Goal: Task Accomplishment & Management: Manage account settings

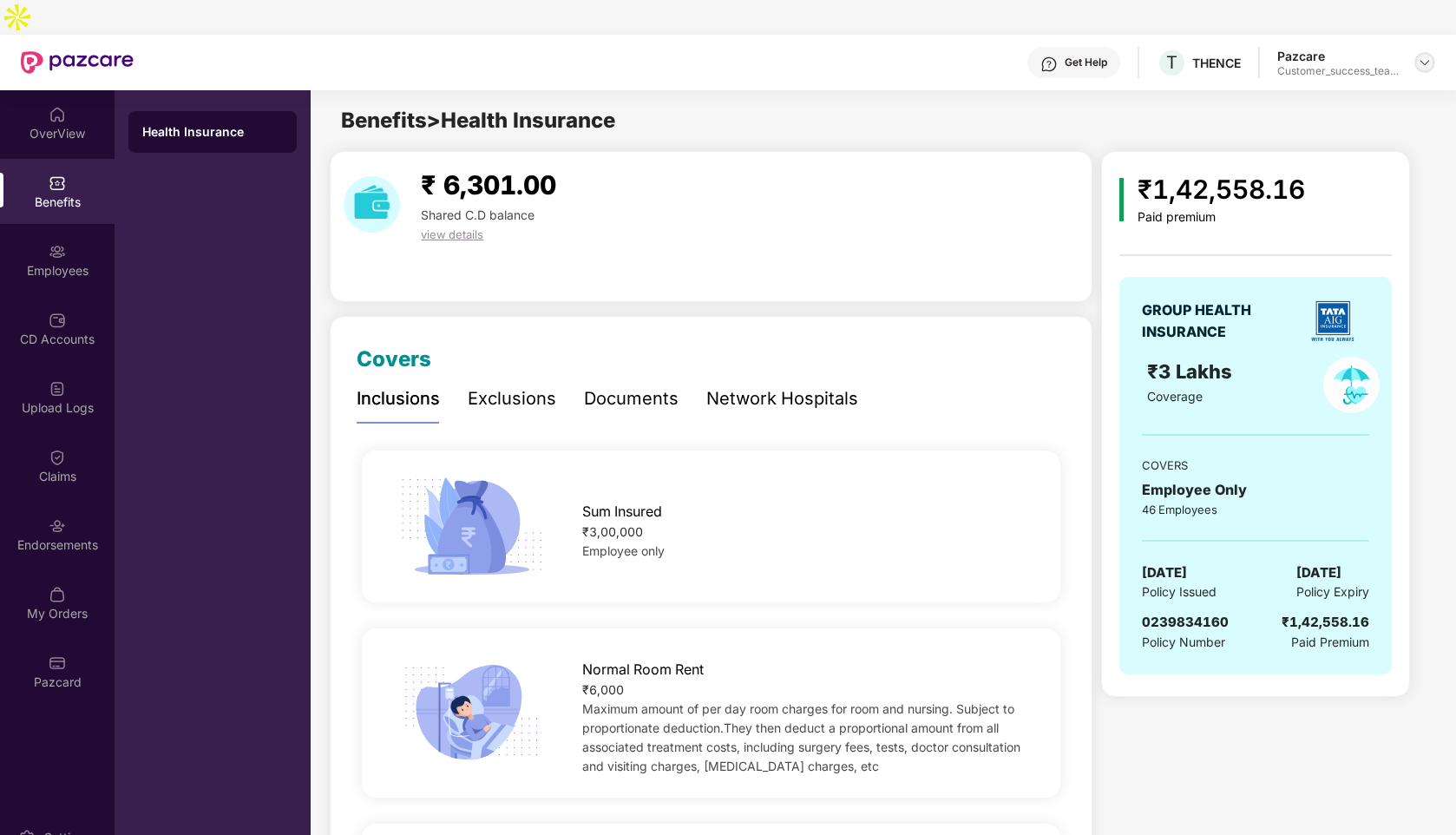
click at [1415, 52] on div at bounding box center [1425, 62] width 21 height 21
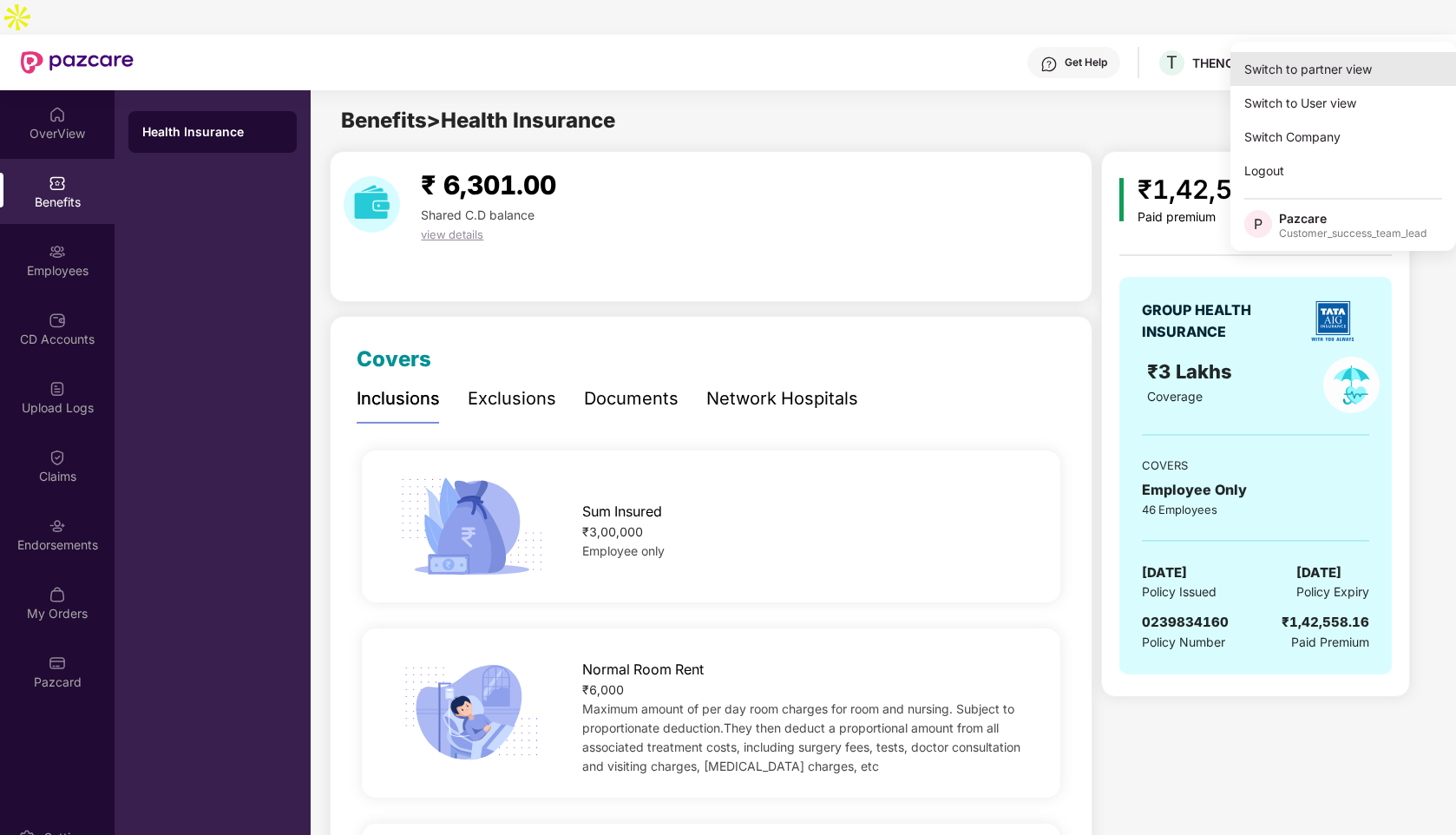
click at [1265, 76] on div "Switch to partner view" at bounding box center [1343, 68] width 225 height 34
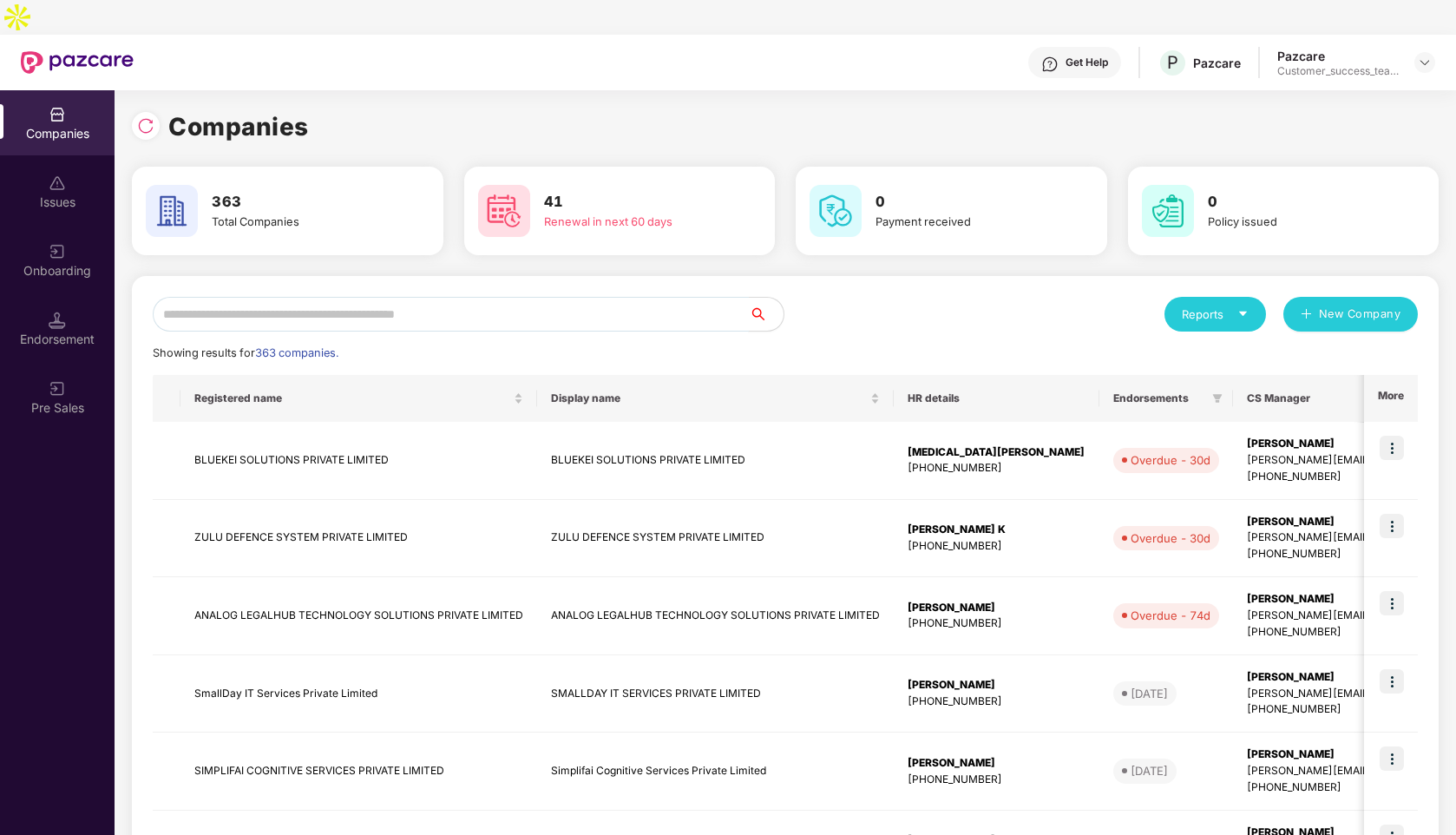
click at [492, 296] on input "text" at bounding box center [450, 314] width 596 height 35
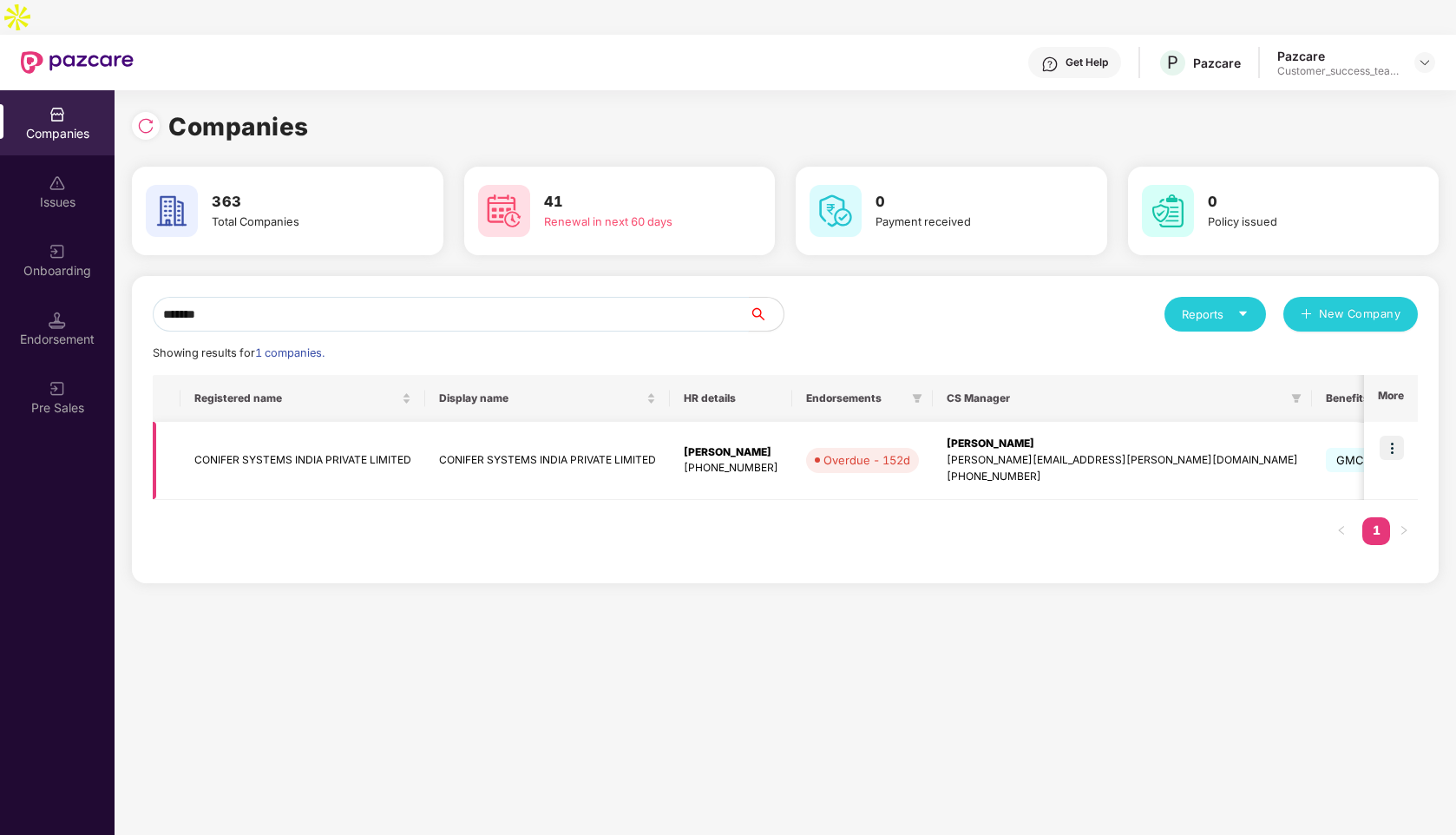
type input "*******"
click at [1399, 435] on img at bounding box center [1391, 447] width 24 height 24
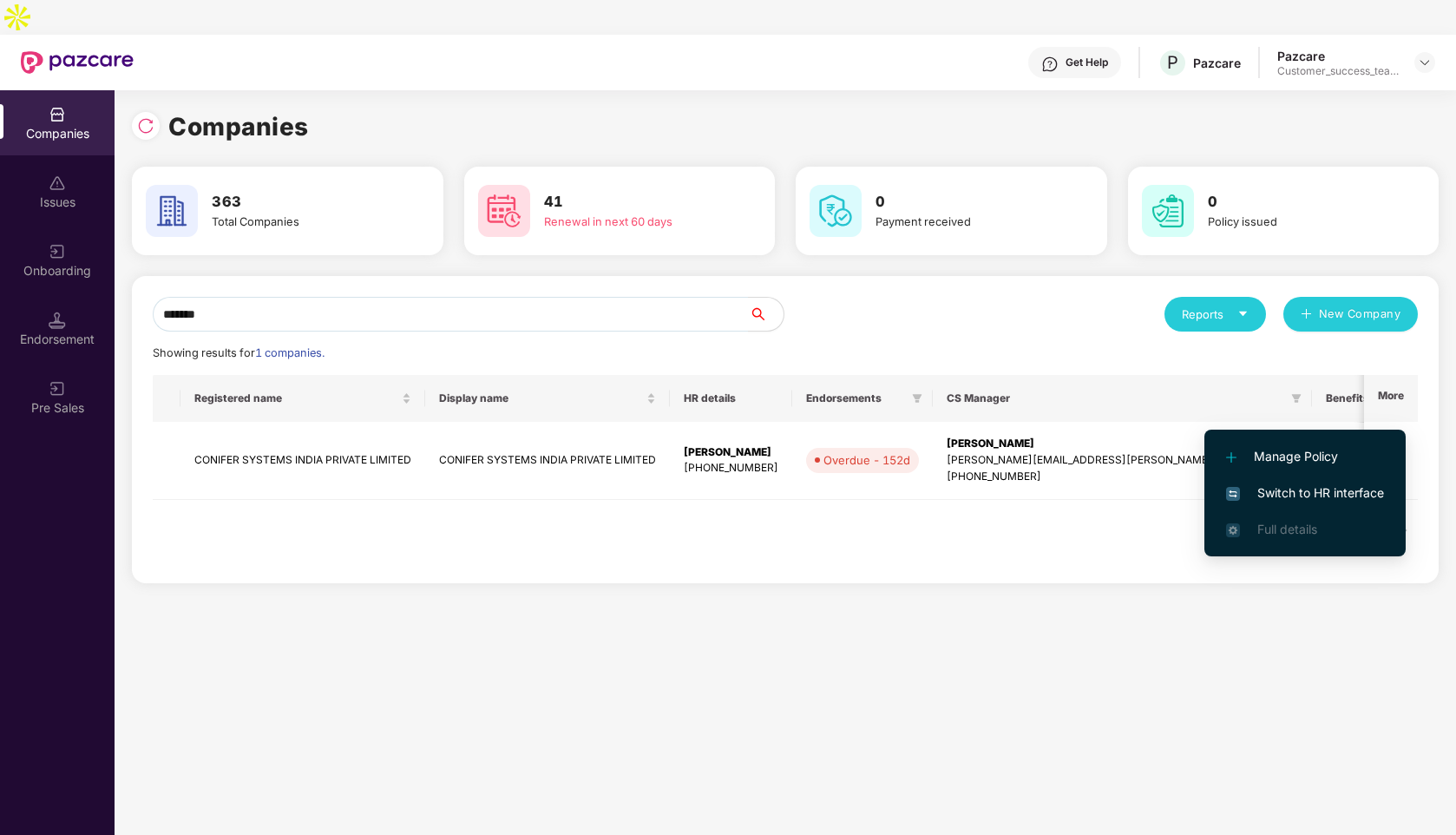
click at [1292, 497] on span "Switch to HR interface" at bounding box center [1304, 492] width 158 height 19
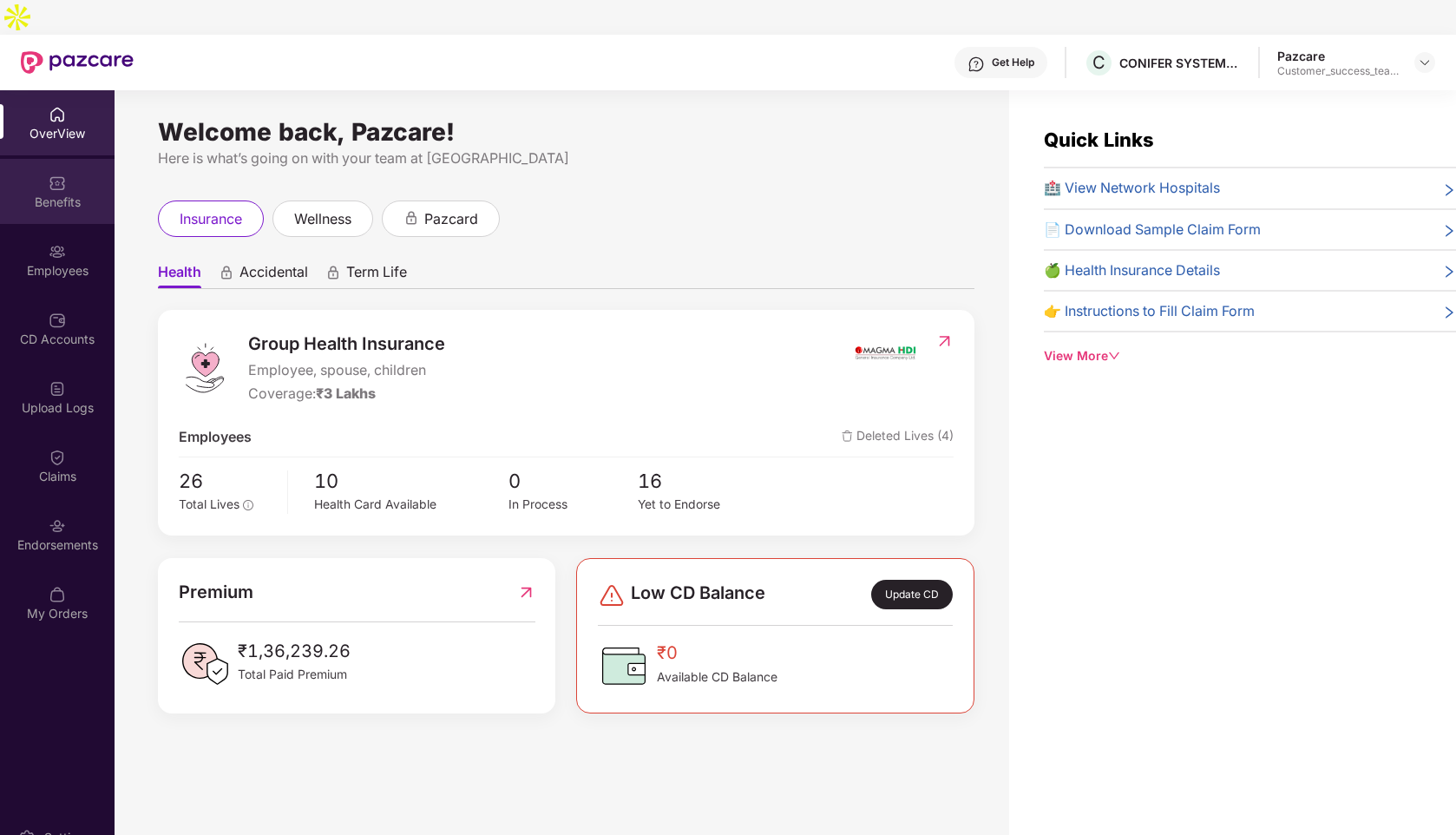
click at [61, 179] on div "Benefits" at bounding box center [57, 191] width 115 height 65
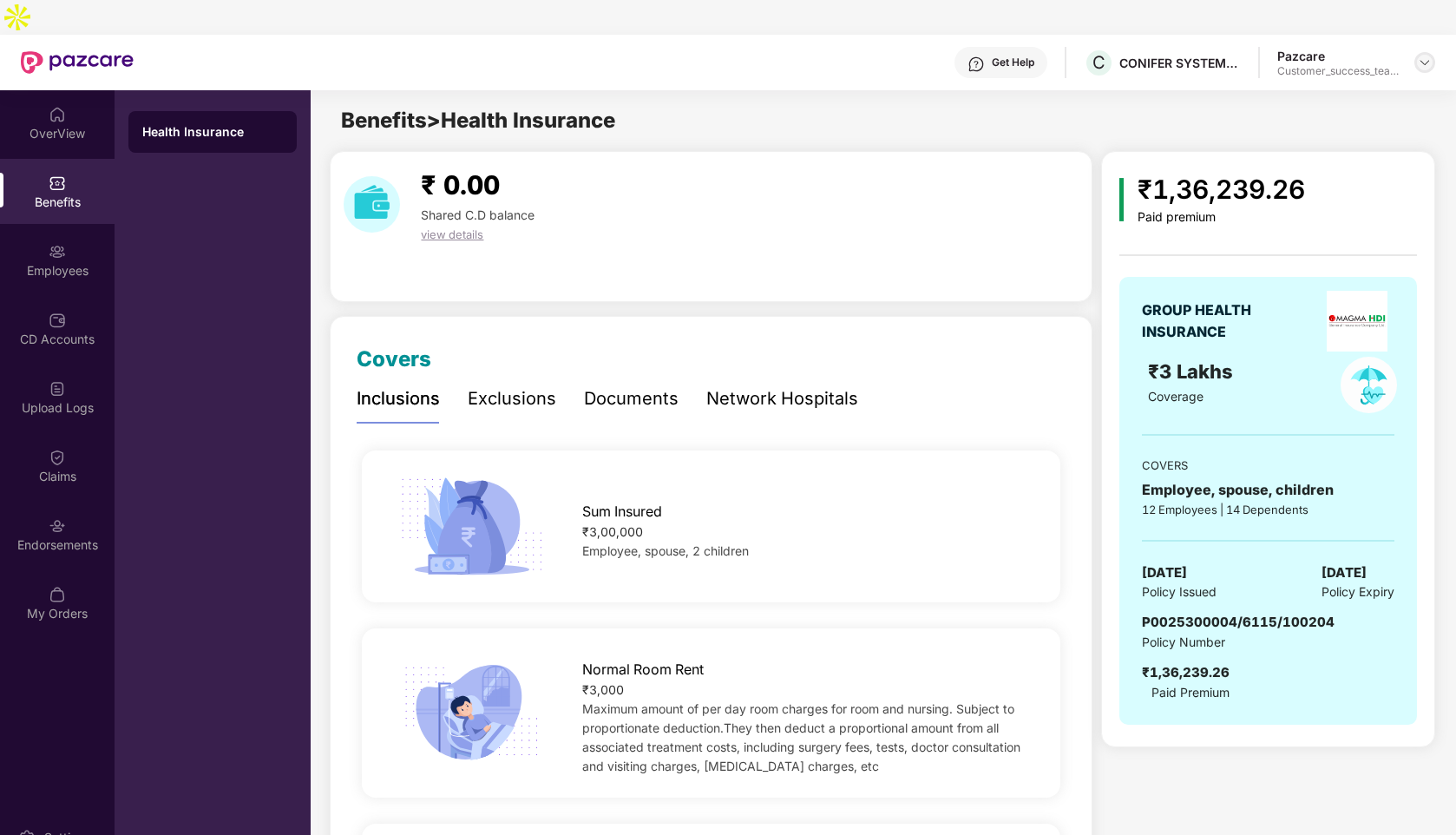
click at [1421, 55] on img at bounding box center [1425, 62] width 14 height 14
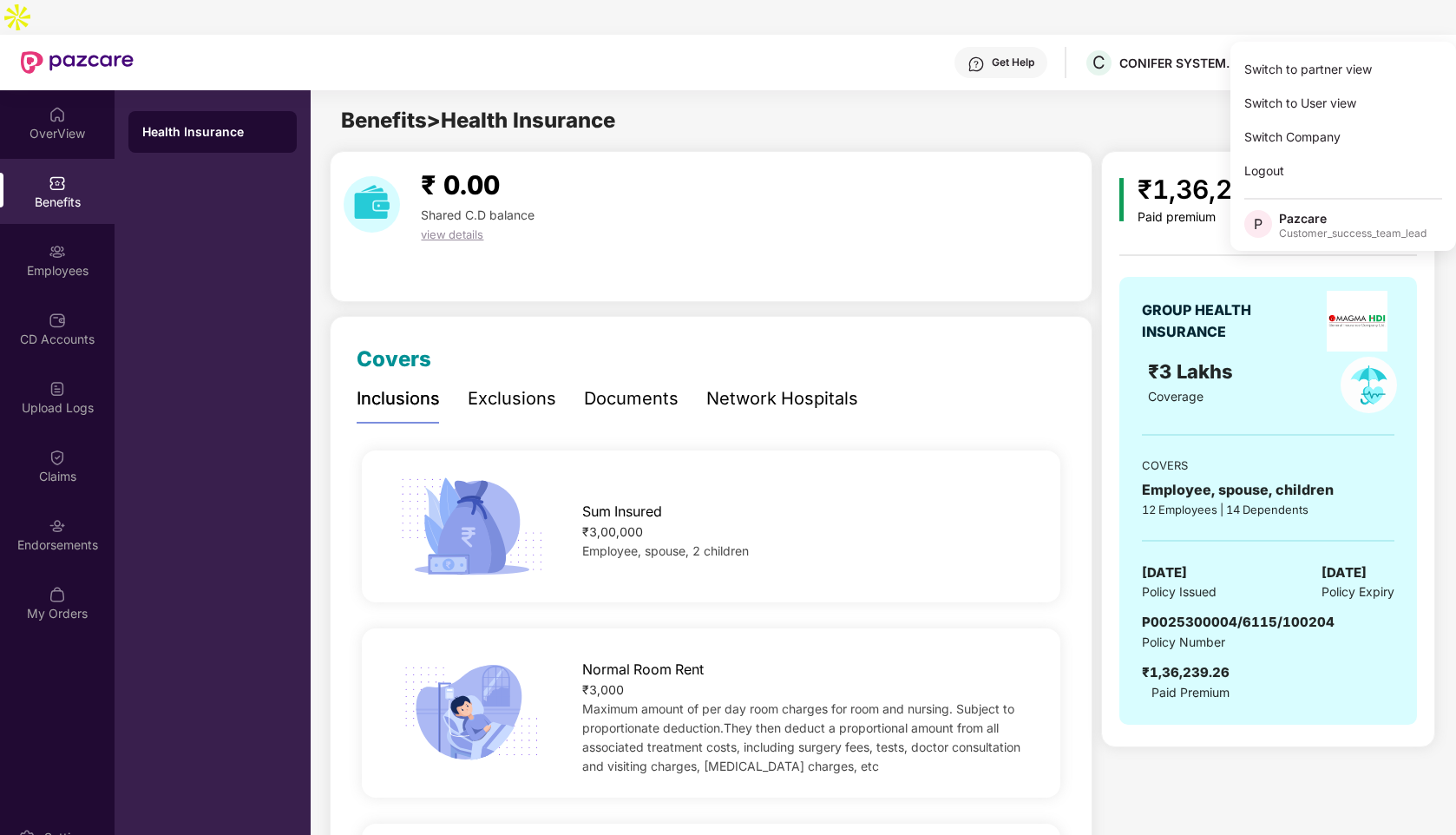
click at [636, 385] on div "Documents" at bounding box center [631, 398] width 94 height 27
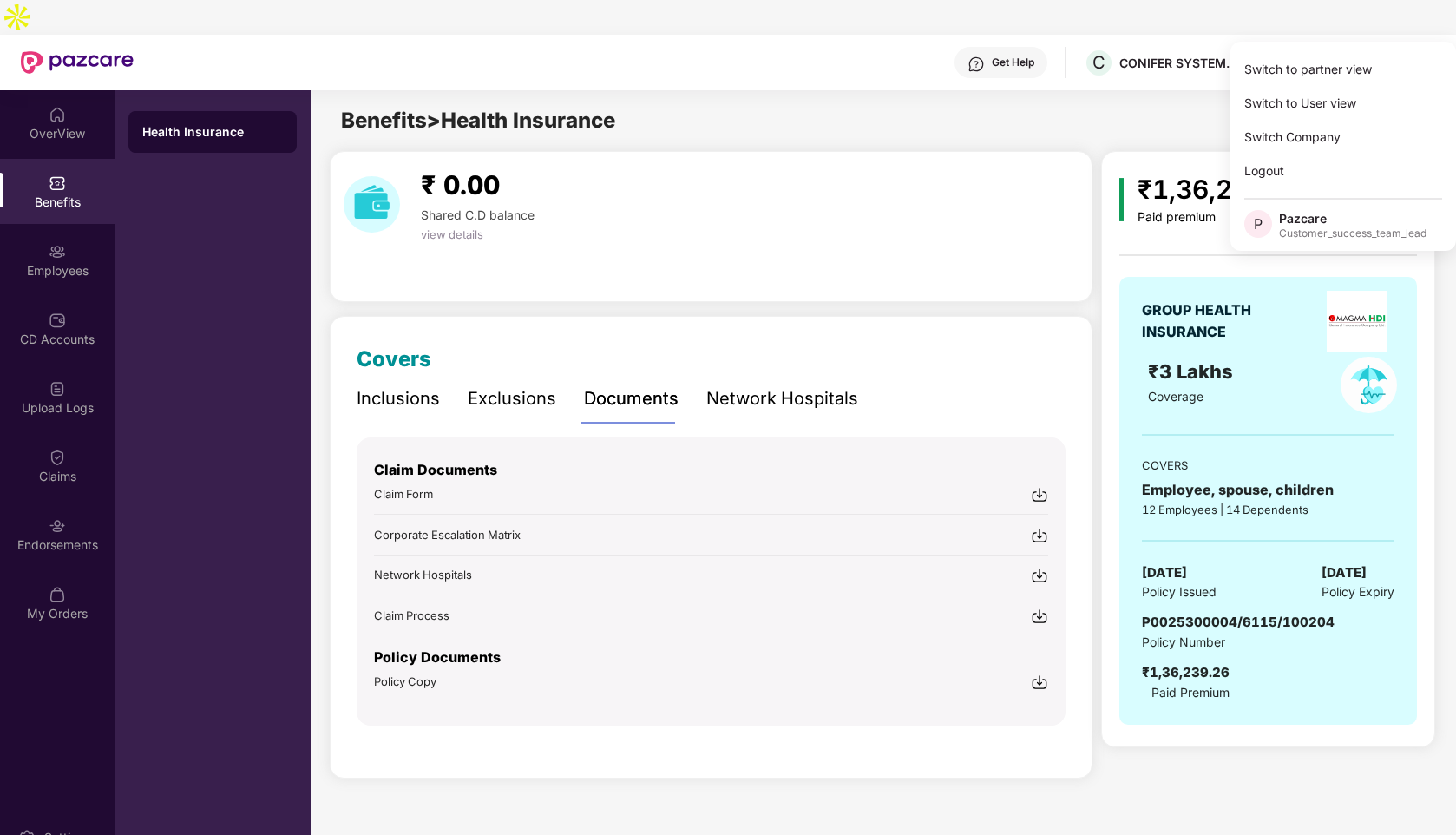
click at [1042, 673] on img at bounding box center [1039, 682] width 18 height 18
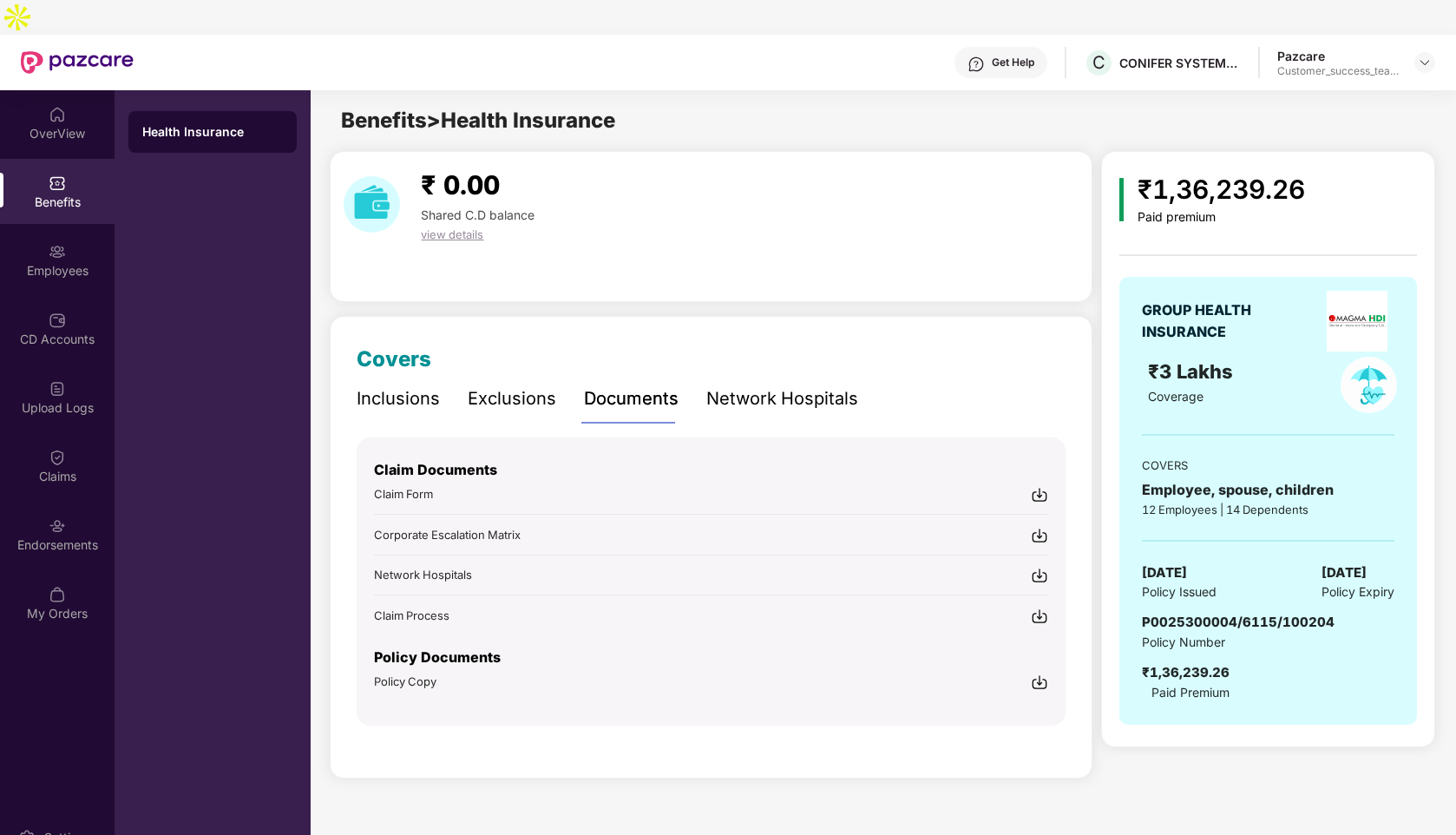
click at [382, 35] on div "Get Help C CONIFER SYSTEMS INDIA PRIVATE LIMITED Pazcare Customer_success_team_…" at bounding box center [784, 63] width 1302 height 55
click at [788, 35] on div "Get Help C CONIFER SYSTEMS INDIA PRIVATE LIMITED Pazcare Customer_success_team_…" at bounding box center [784, 63] width 1302 height 55
click at [1429, 55] on img at bounding box center [1425, 62] width 14 height 14
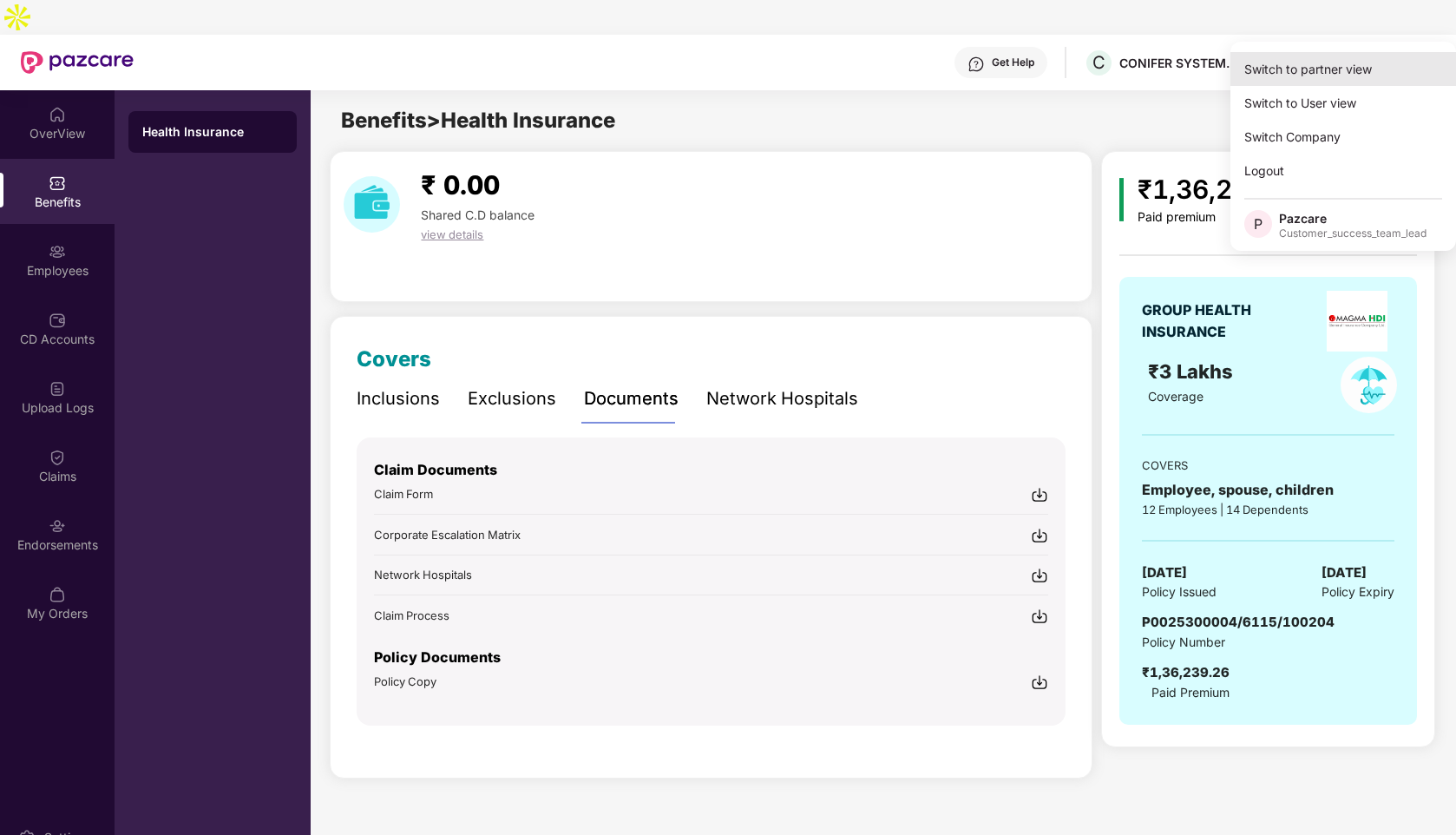
click at [1298, 62] on div "Switch to partner view" at bounding box center [1343, 68] width 225 height 34
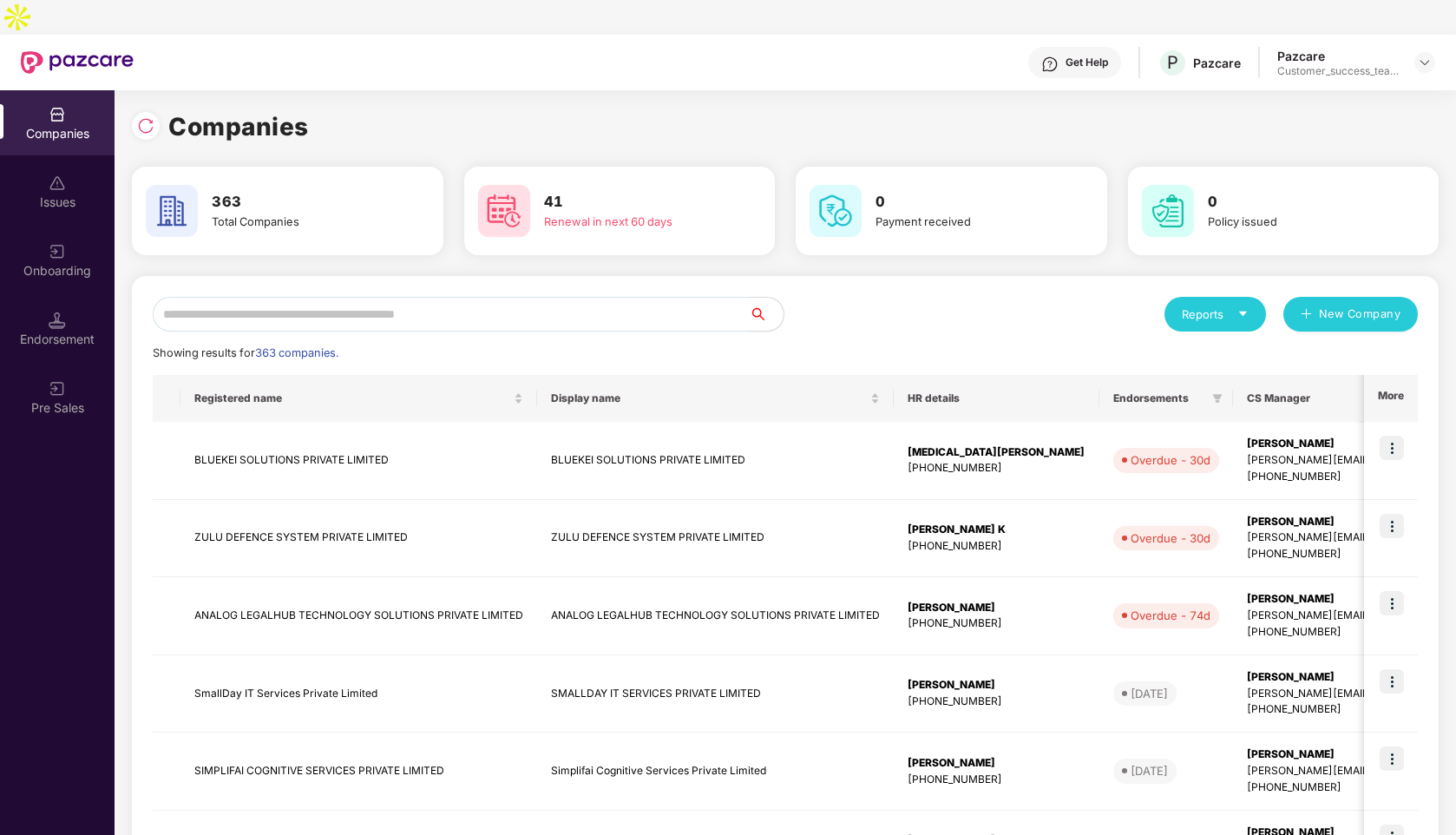
click at [249, 296] on input "text" at bounding box center [450, 314] width 596 height 35
paste input "**********"
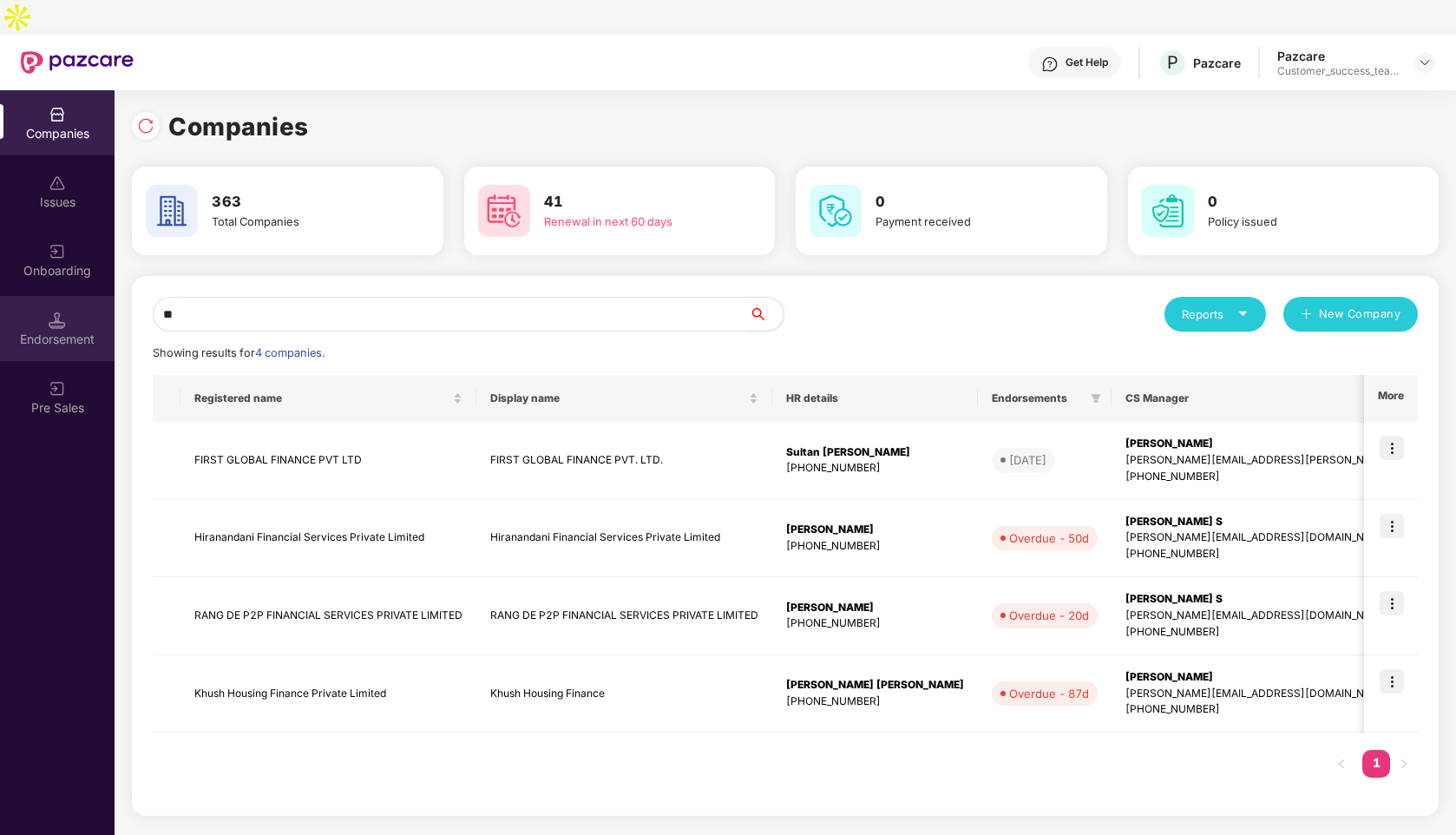
type input "*"
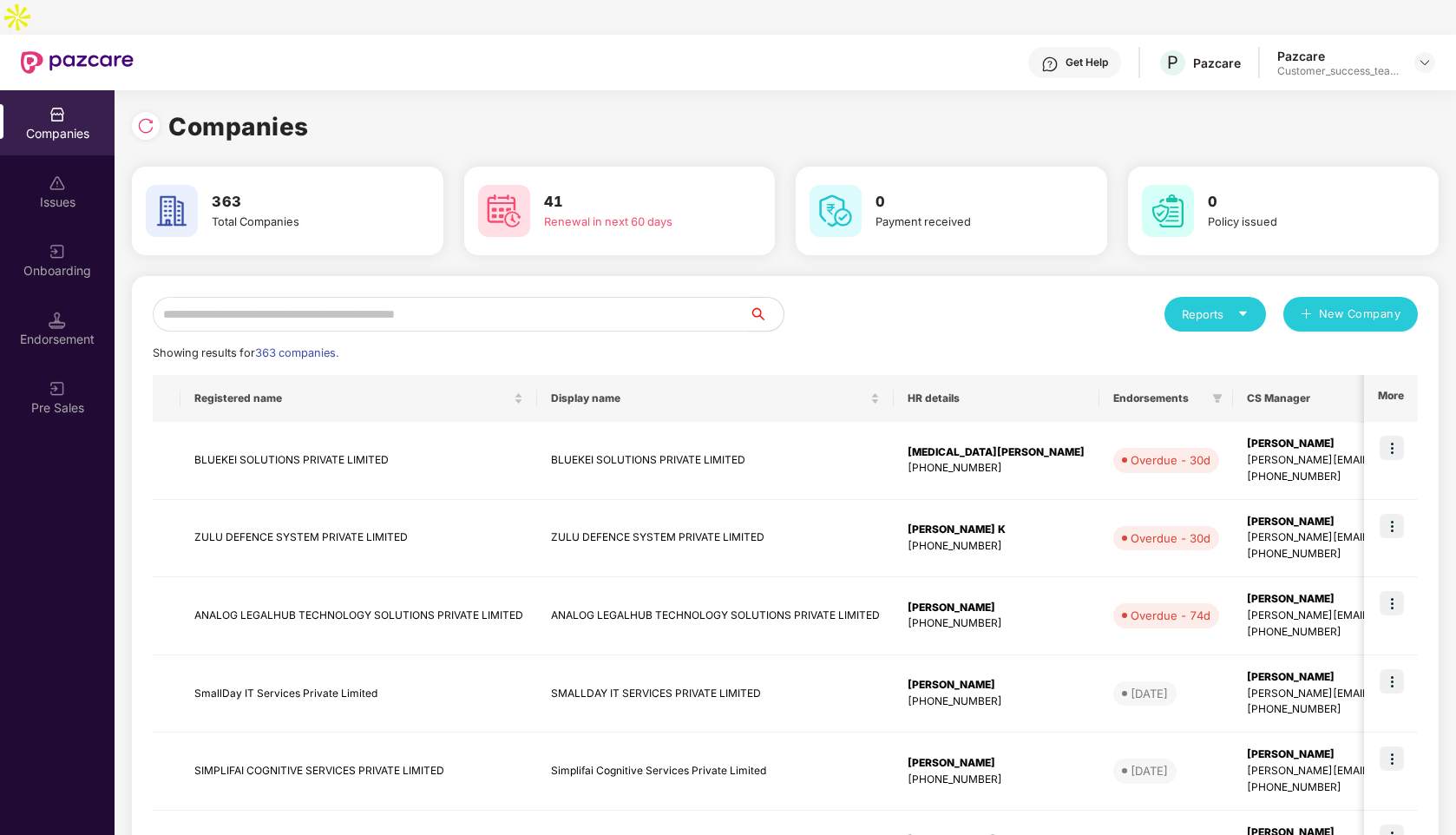
paste input "**********"
type input "**********"
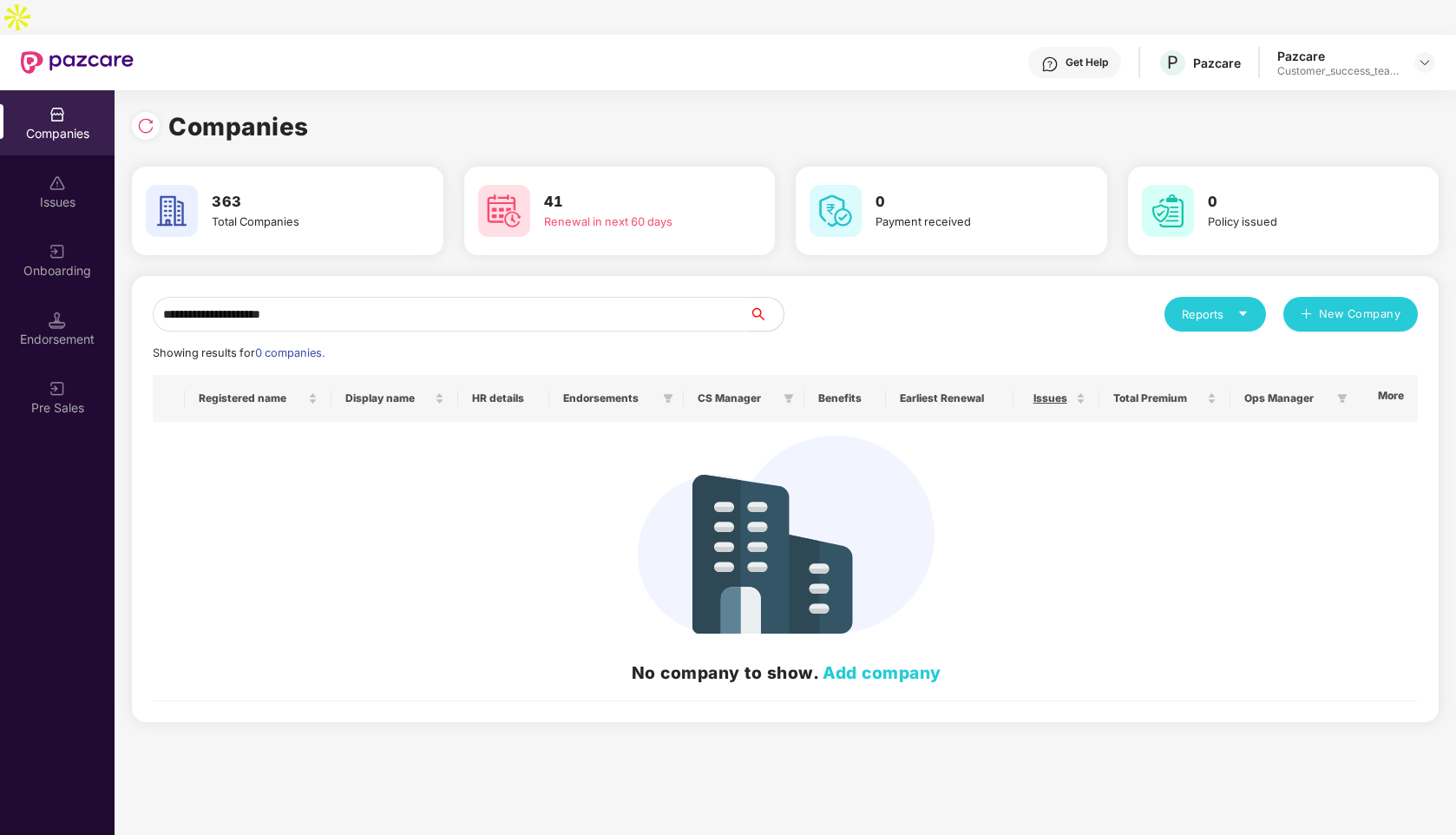
drag, startPoint x: 323, startPoint y: 280, endPoint x: 161, endPoint y: 280, distance: 162.0
click at [161, 296] on input "**********" at bounding box center [450, 314] width 596 height 35
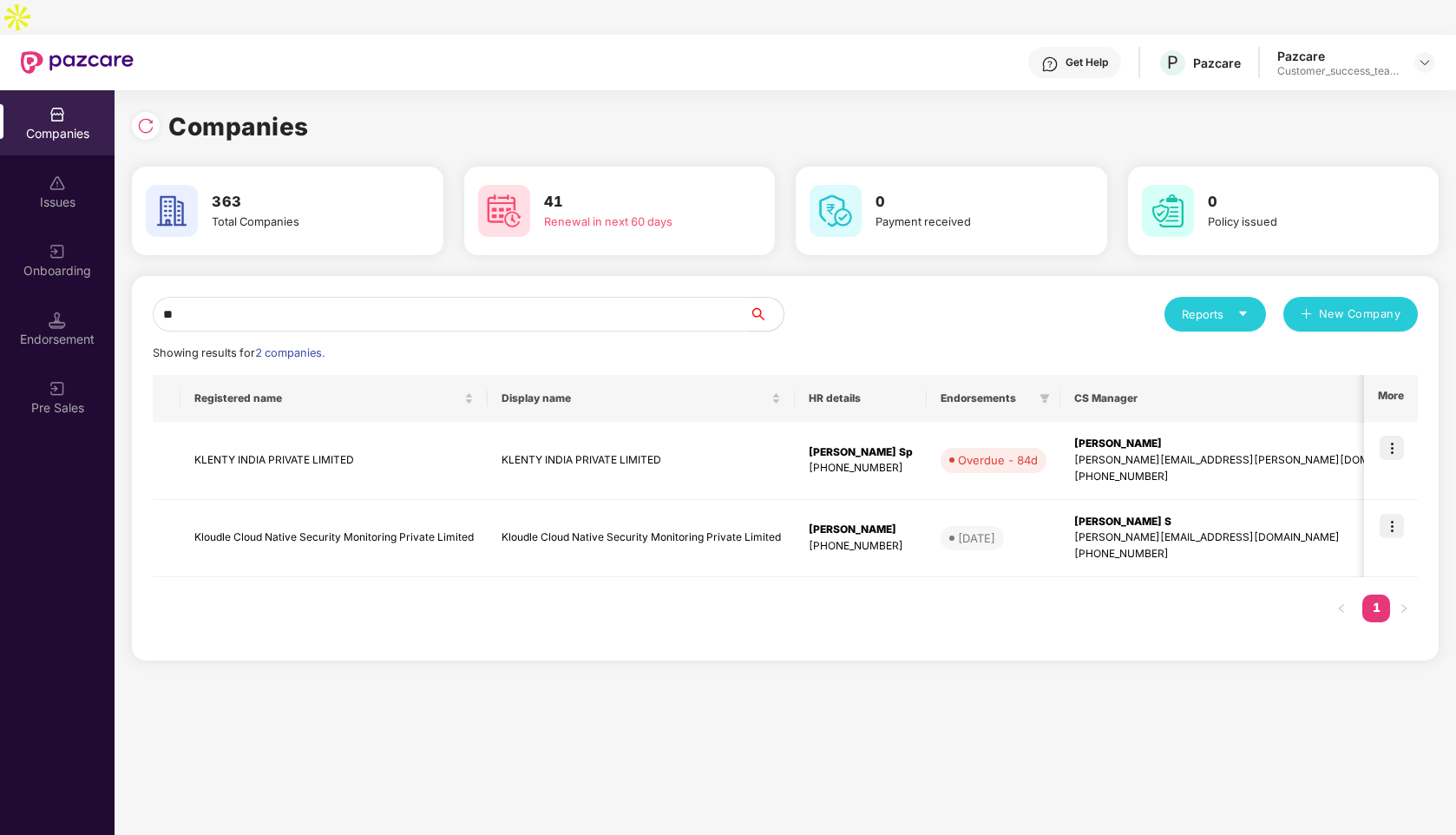
type input "*"
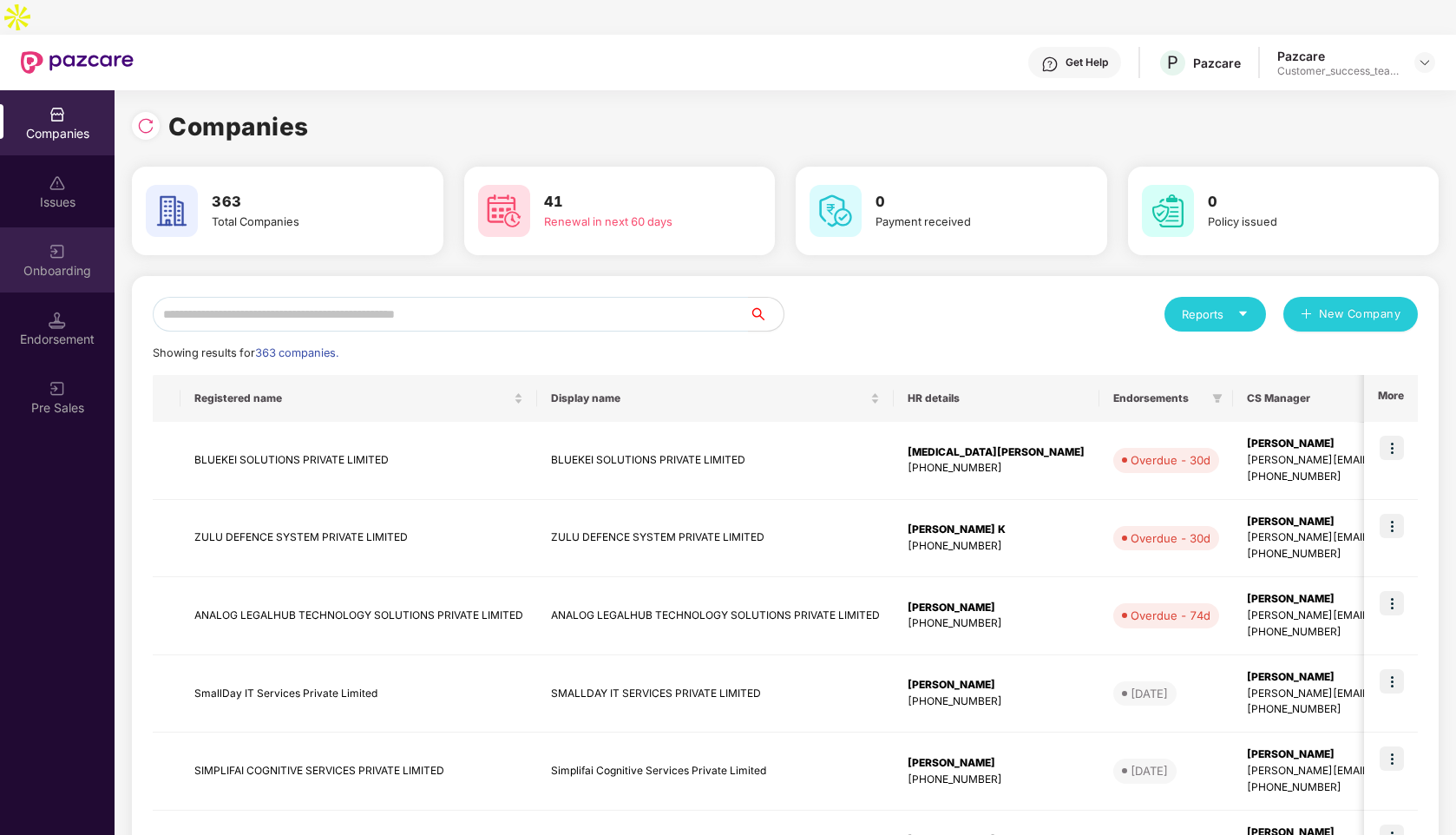
click at [63, 262] on div "Onboarding" at bounding box center [57, 271] width 115 height 18
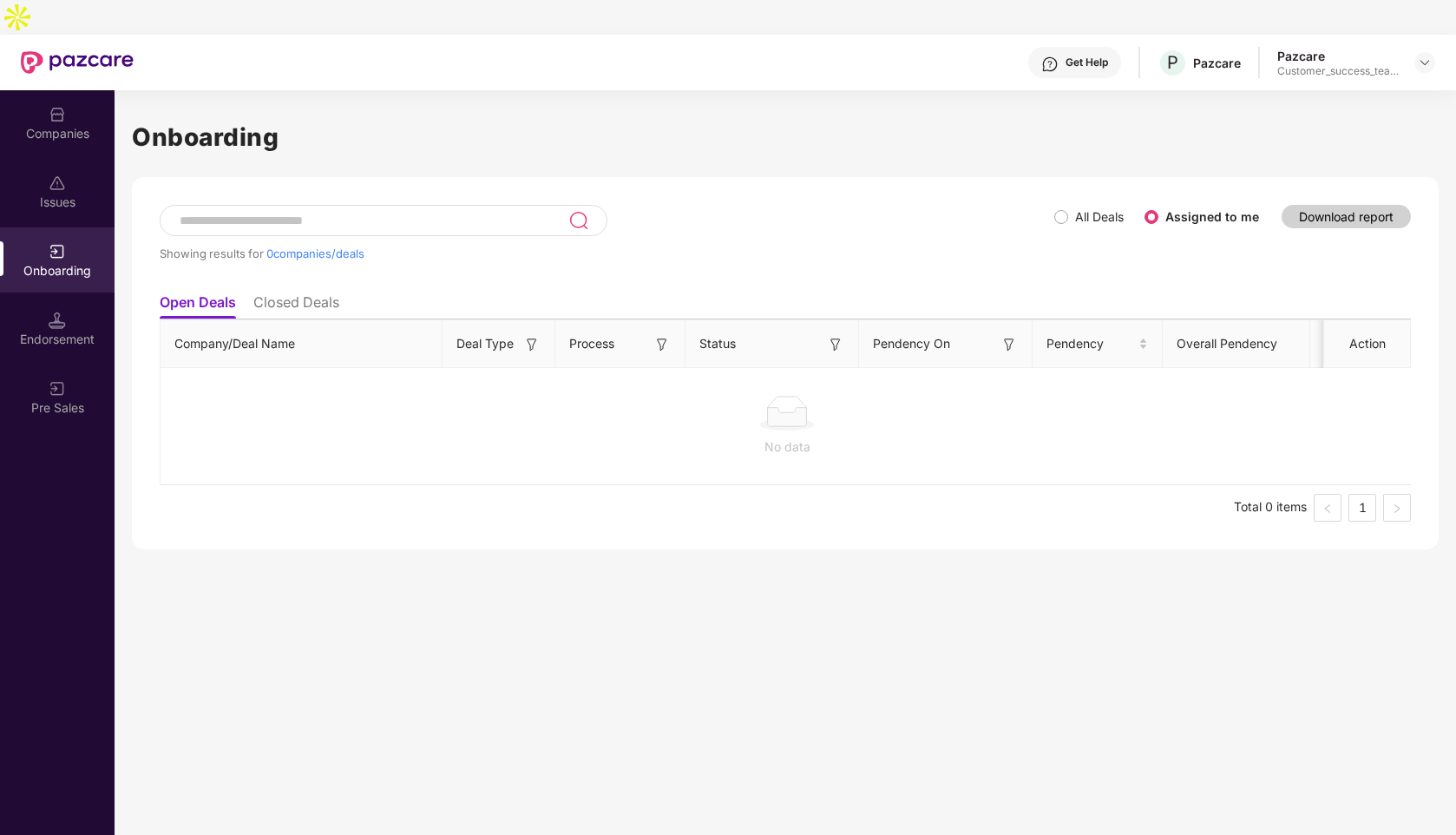
click at [326, 293] on li "Closed Deals" at bounding box center [296, 305] width 86 height 25
click at [221, 293] on li "Open Deals" at bounding box center [197, 305] width 75 height 25
click at [296, 293] on li "Closed Deals" at bounding box center [296, 305] width 86 height 25
click at [212, 293] on li "Open Deals" at bounding box center [197, 305] width 75 height 25
click at [68, 91] on div "Companies" at bounding box center [57, 123] width 115 height 65
